Goal: Information Seeking & Learning: Compare options

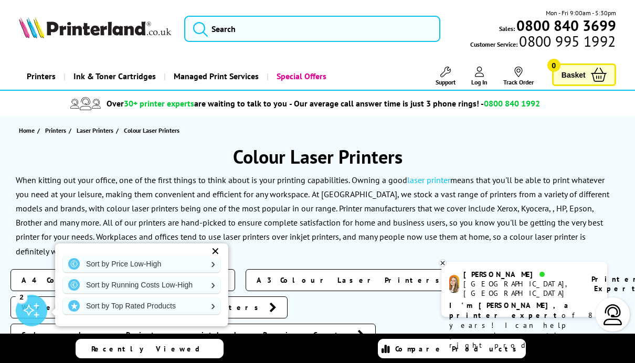
click at [214, 304] on link "Sort by Top Rated Products" at bounding box center [142, 306] width 158 height 17
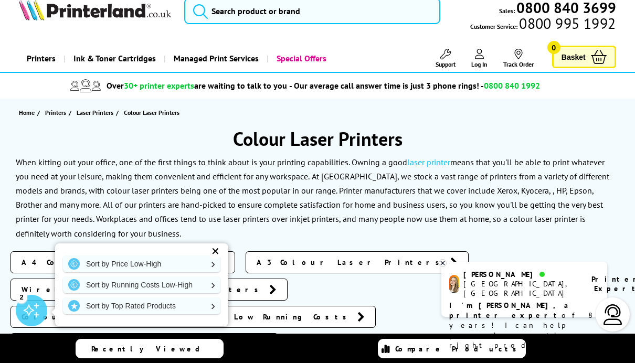
scroll to position [19, 0]
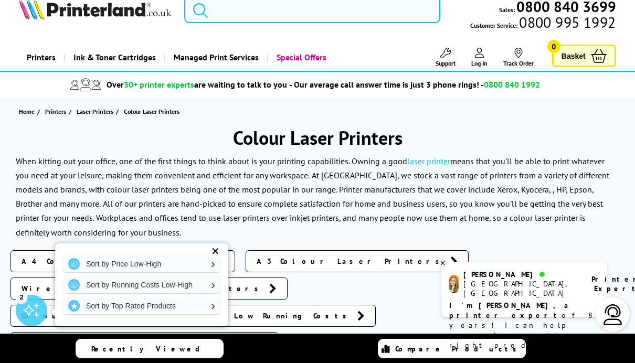
click at [215, 252] on div "✕" at bounding box center [215, 251] width 15 height 15
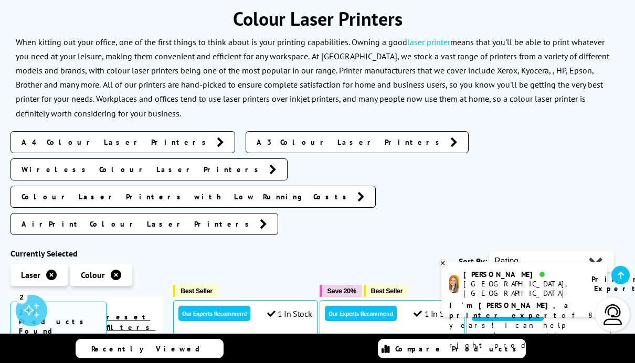
scroll to position [135, 0]
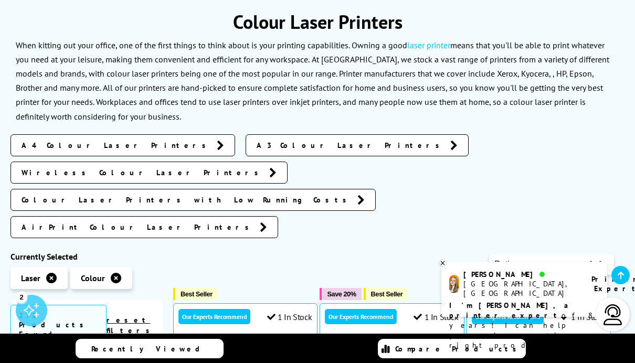
click at [86, 147] on span "A4 Colour Laser Printers" at bounding box center [117, 145] width 190 height 11
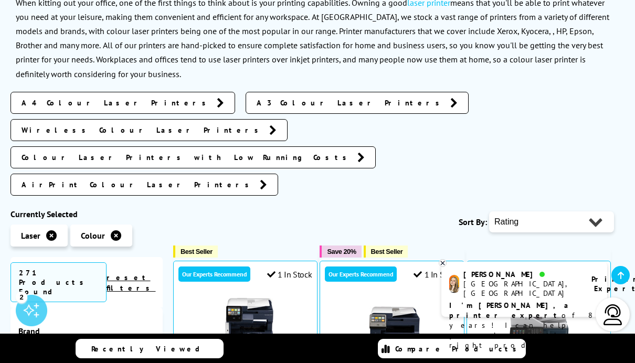
scroll to position [180, 0]
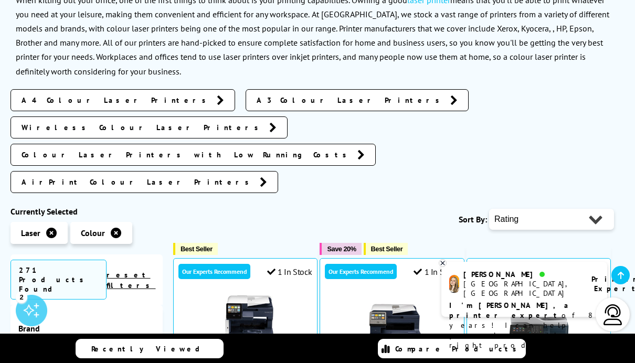
click at [264, 122] on span "Wireless Colour Laser Printers" at bounding box center [143, 127] width 243 height 11
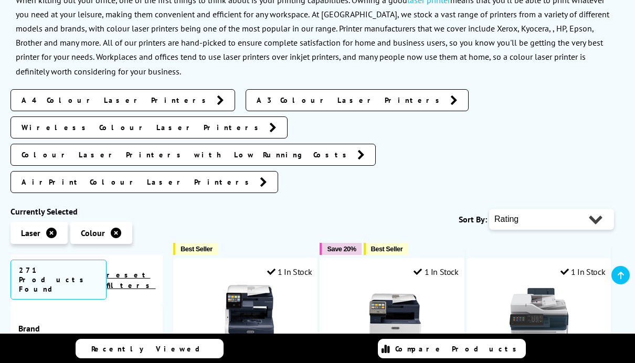
scroll to position [180, 0]
